Goal: Transaction & Acquisition: Purchase product/service

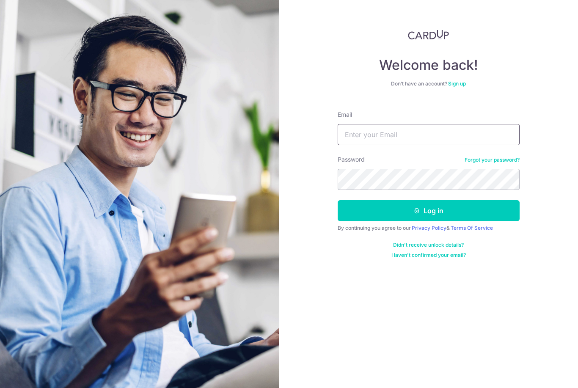
click at [374, 133] on input "Email" at bounding box center [429, 134] width 182 height 21
type input "[PERSON_NAME][EMAIL_ADDRESS][DOMAIN_NAME]"
click at [428, 211] on button "Log in" at bounding box center [429, 210] width 182 height 21
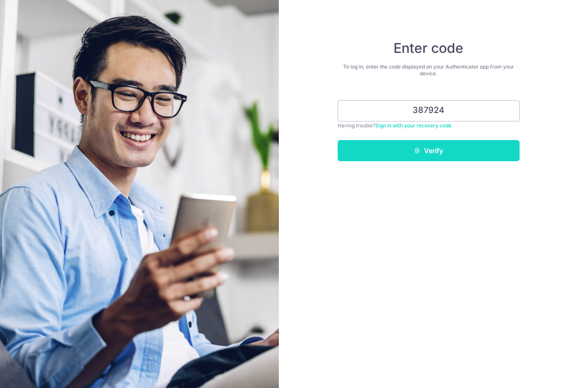
type input "387924"
click at [424, 154] on button "Verify" at bounding box center [429, 150] width 182 height 21
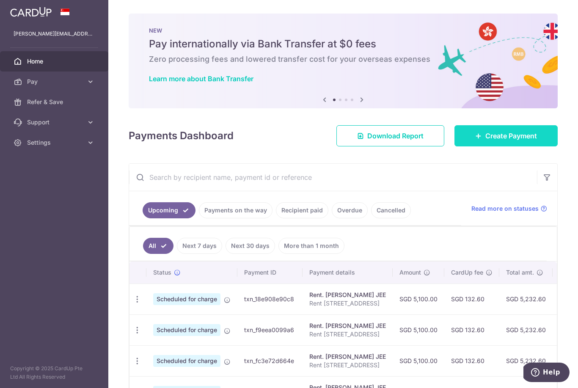
click at [512, 141] on span "Create Payment" at bounding box center [511, 136] width 52 height 10
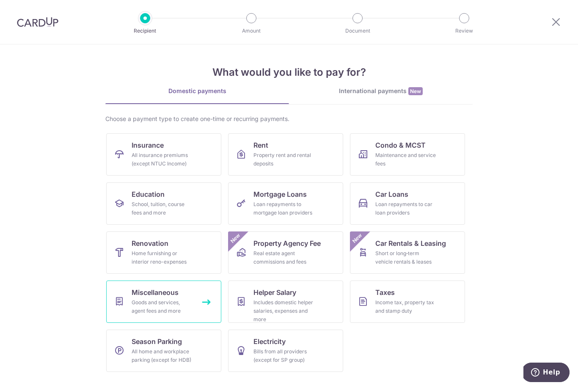
click at [170, 302] on div "Goods and services, agent fees and more" at bounding box center [162, 306] width 61 height 17
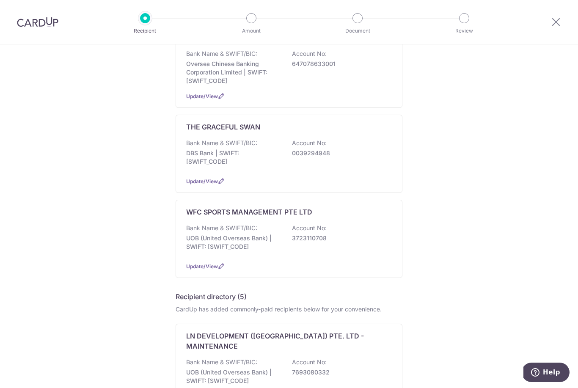
scroll to position [508, 0]
